Goal: Task Accomplishment & Management: Manage account settings

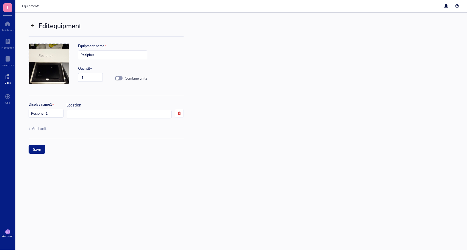
click at [31, 25] on div at bounding box center [32, 26] width 4 height 4
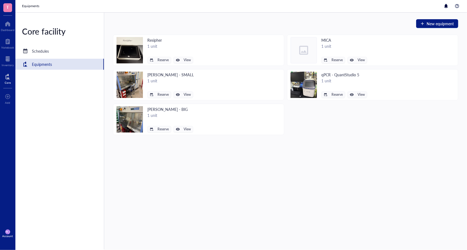
click at [5, 243] on div "T Dashboard Notebook Inventory Core To pick up a draggable item, press the spac…" at bounding box center [7, 125] width 15 height 250
click at [5, 238] on div "JO Account" at bounding box center [7, 233] width 15 height 15
click at [27, 245] on link "Logout" at bounding box center [37, 243] width 32 height 10
